Goal: Information Seeking & Learning: Learn about a topic

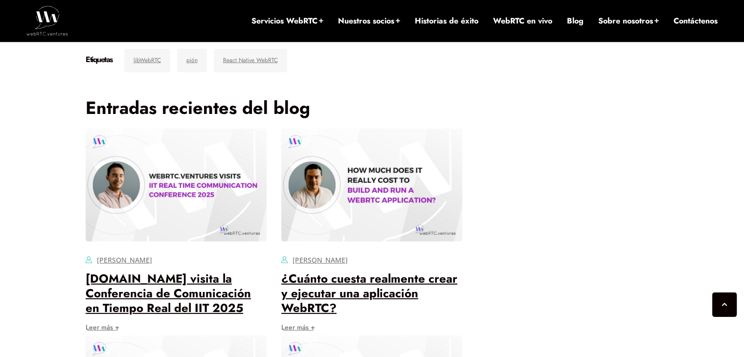
scroll to position [2995, 0]
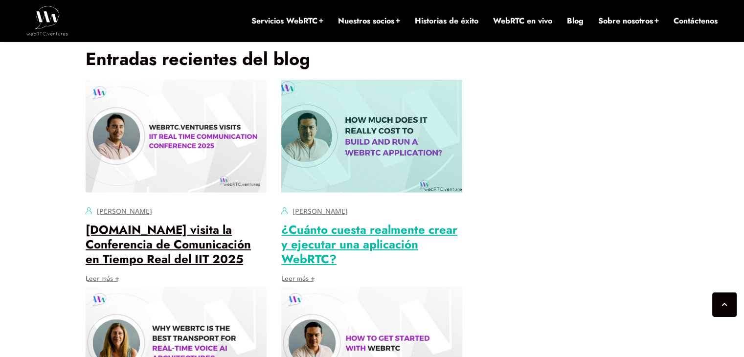
click at [352, 221] on font "¿Cuánto cuesta realmente crear y ejecutar una aplicación WebRTC?" at bounding box center [369, 244] width 176 height 46
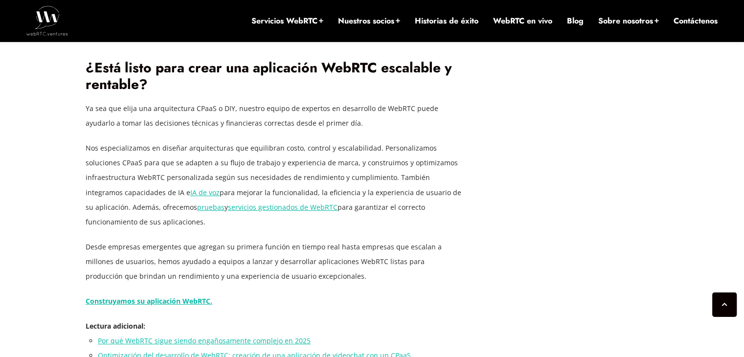
scroll to position [3974, 0]
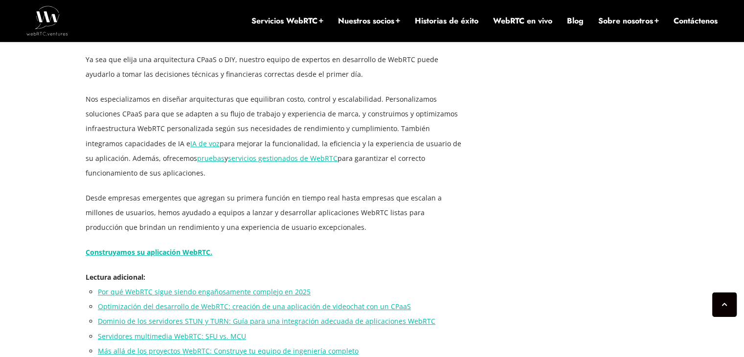
click at [194, 317] on font "Dominio de los servidores STUN y TURN: Guía para una integración adecuada de ap…" at bounding box center [267, 321] width 338 height 9
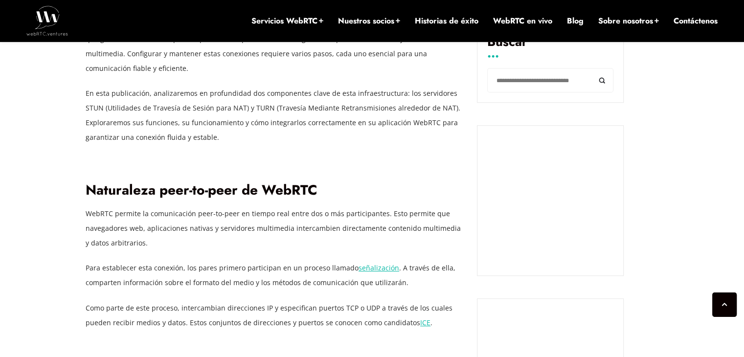
scroll to position [820, 0]
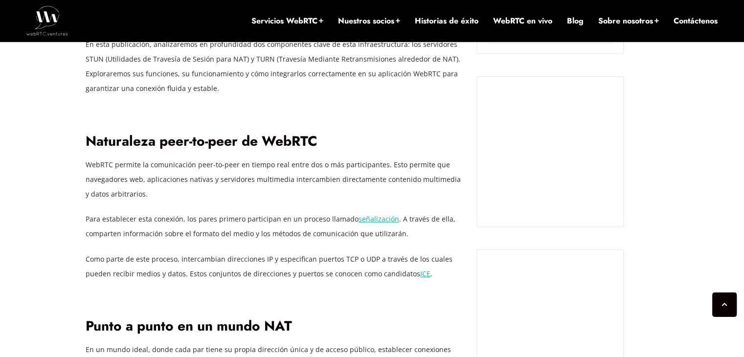
click at [370, 218] on font "señalización" at bounding box center [379, 218] width 41 height 9
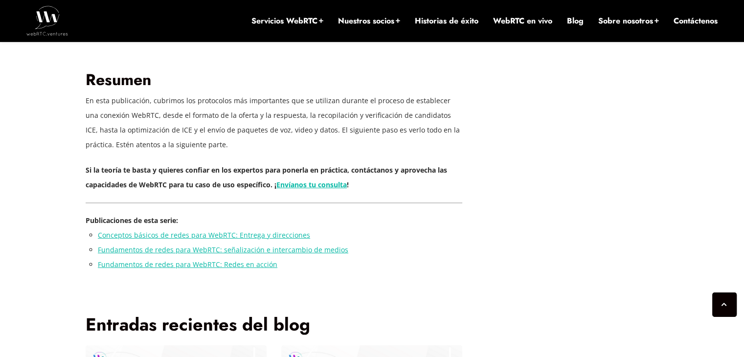
scroll to position [3142, 0]
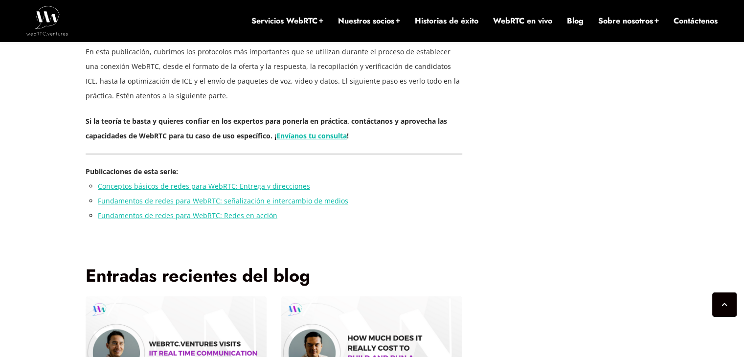
click at [262, 196] on font "Fundamentos de redes para WebRTC: señalización e intercambio de medios" at bounding box center [223, 200] width 251 height 9
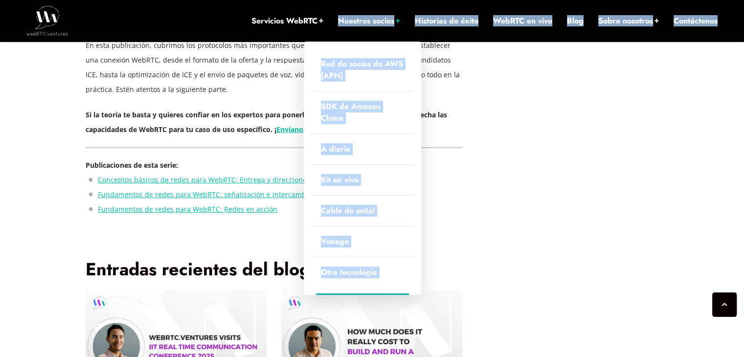
scroll to position [3140, 0]
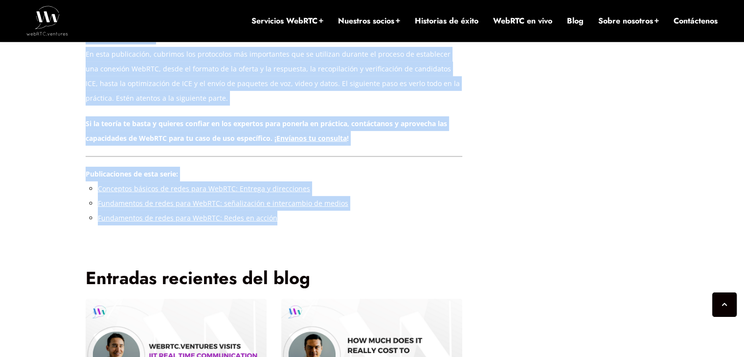
drag, startPoint x: 79, startPoint y: 120, endPoint x: 275, endPoint y: 157, distance: 199.2
copy article "14 de septiembre de 2022 Héctor Zelaya Comentarios desactivados Fundamentos de …"
